Goal: Task Accomplishment & Management: Complete application form

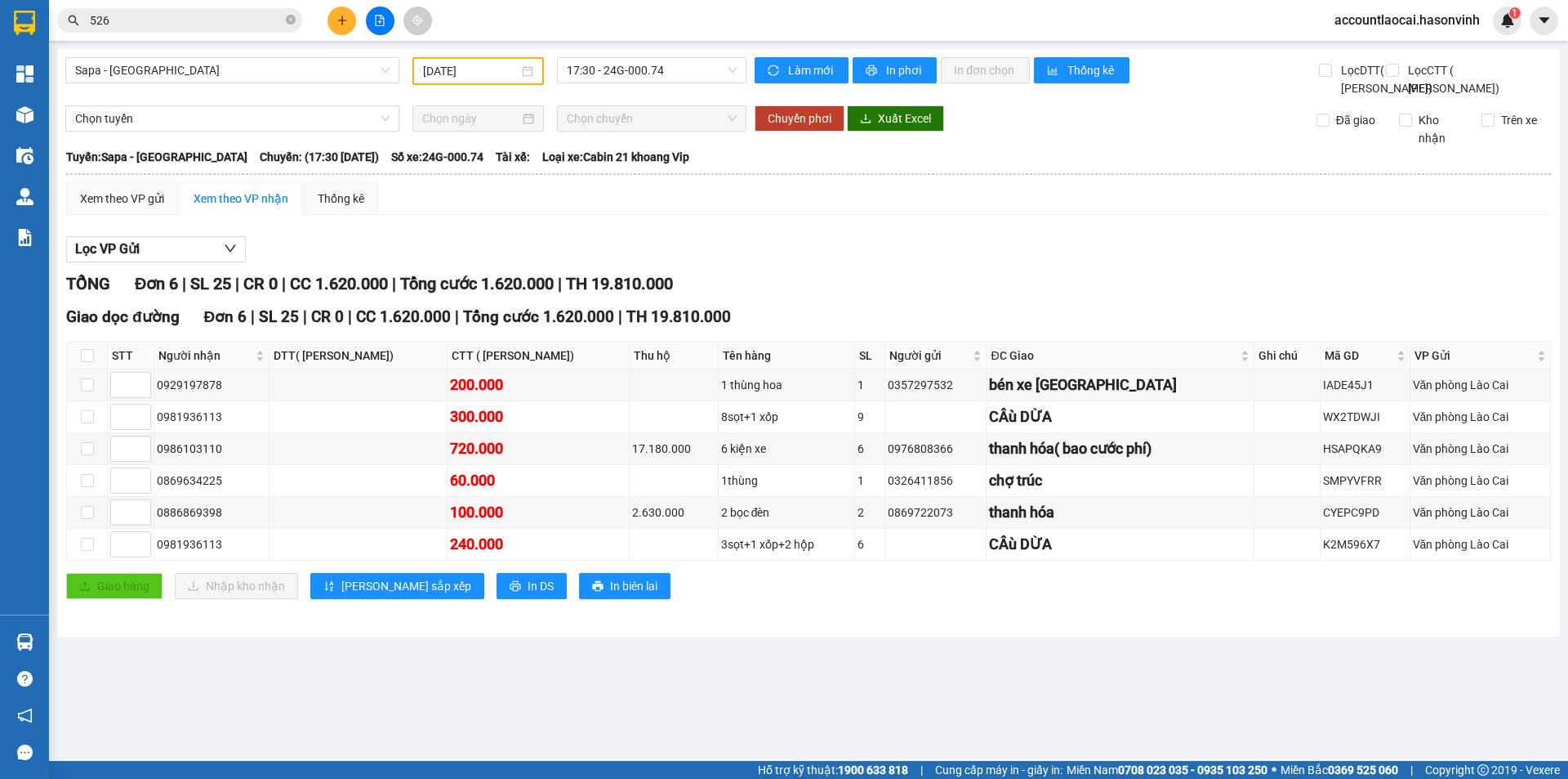
click at [331, 16] on button at bounding box center [342, 20] width 28 height 28
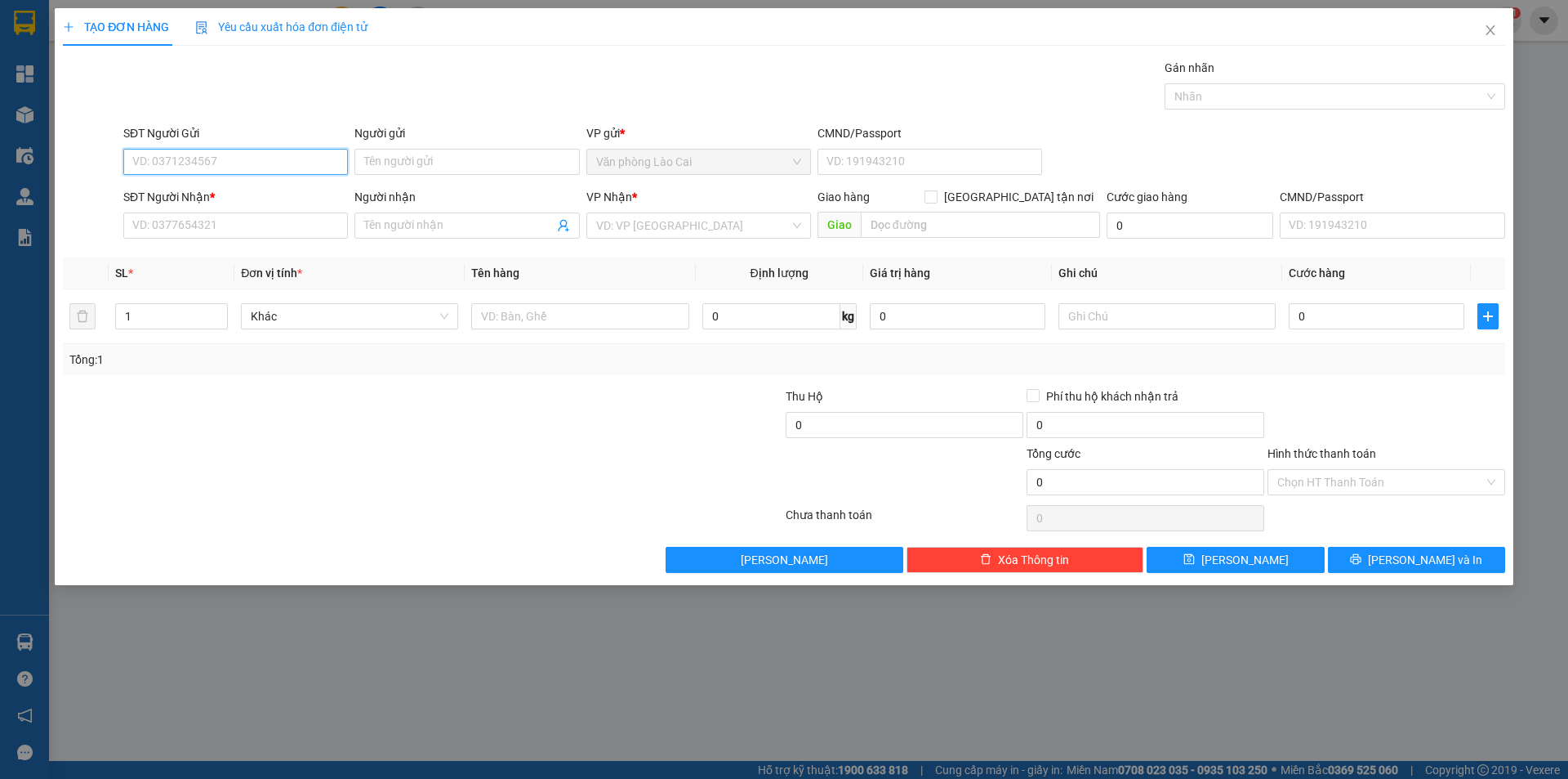
click at [209, 174] on input "SĐT Người Gửi" at bounding box center [235, 162] width 225 height 27
type input "0365996558"
click at [213, 187] on div "0365996558" at bounding box center [235, 195] width 205 height 18
type input "0337827325"
type input "hương sơn ht"
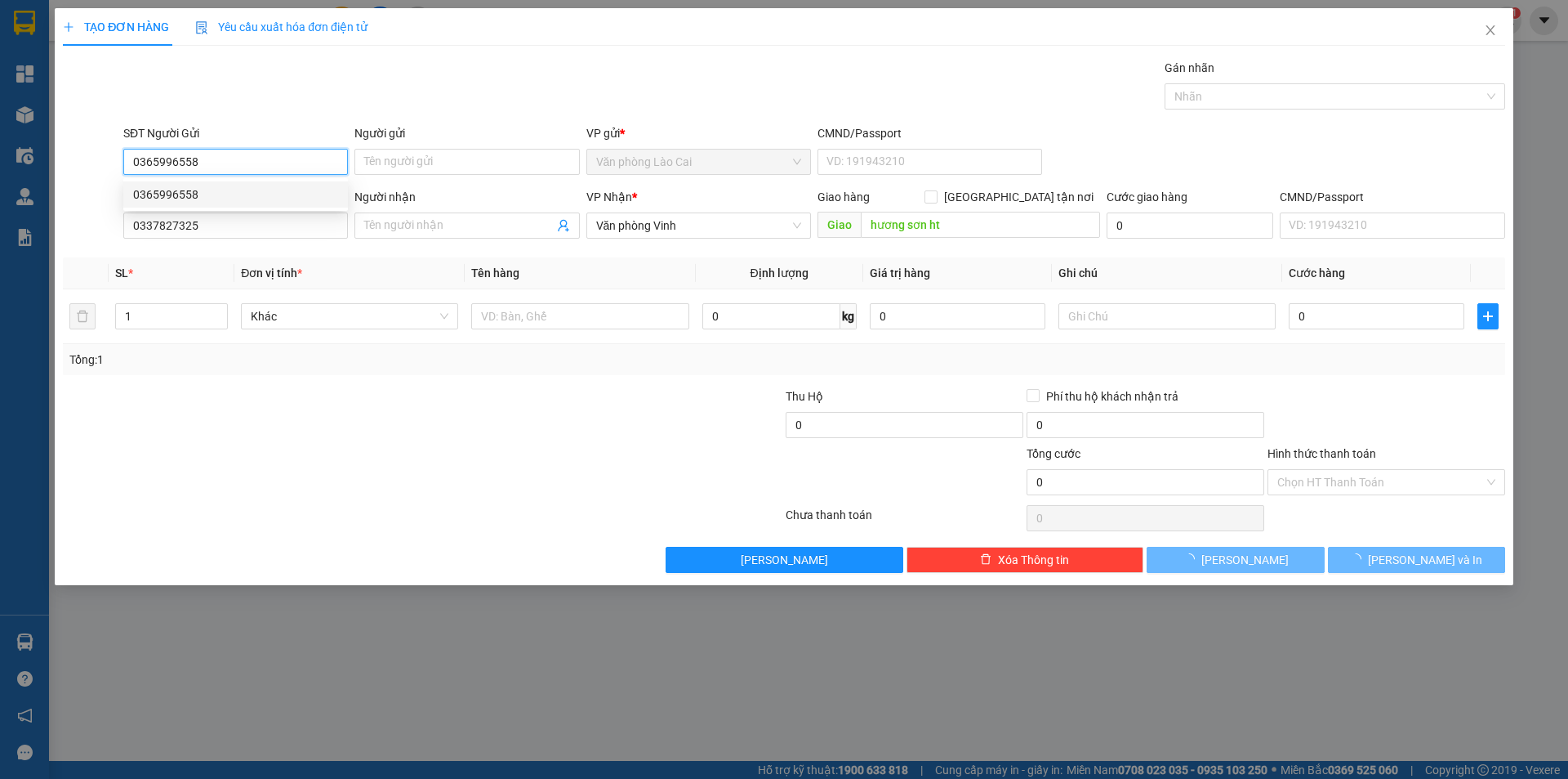
type input "750.000"
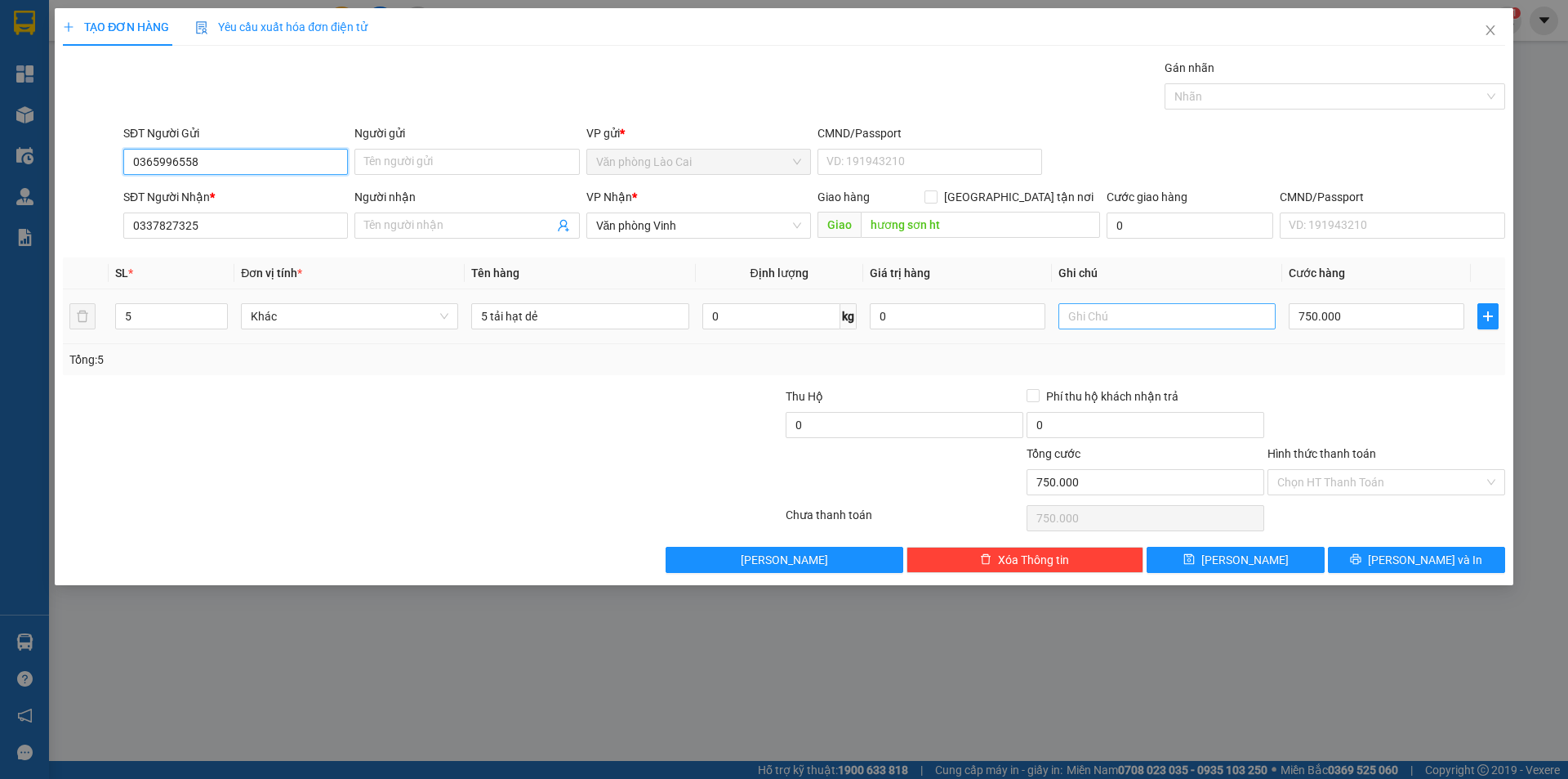
type input "0365996558"
click at [1130, 314] on input "text" at bounding box center [1167, 316] width 218 height 27
type input "chiều mang ra"
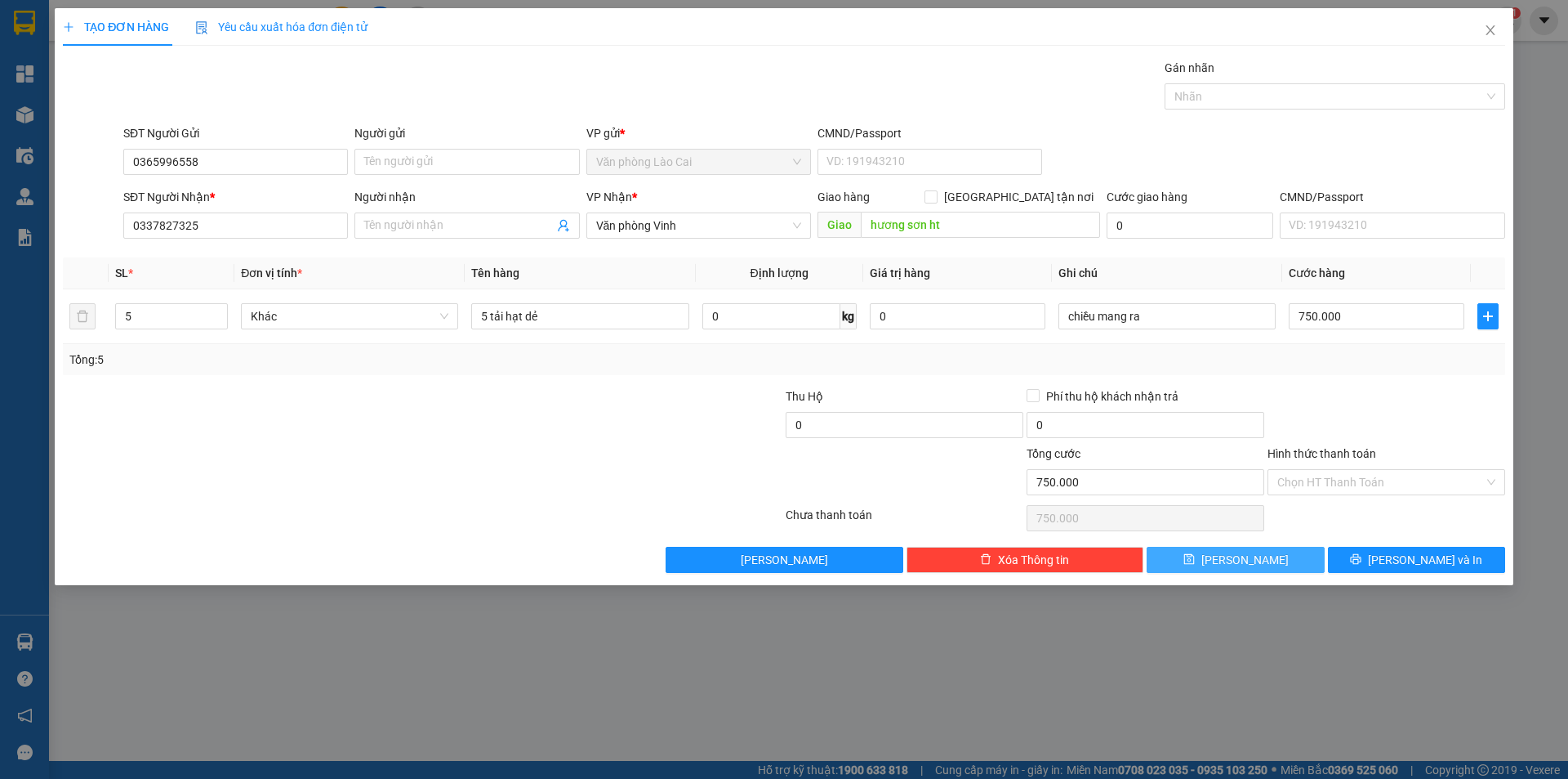
click at [1308, 549] on button "[PERSON_NAME]" at bounding box center [1235, 560] width 177 height 27
type input "0"
